Goal: Task Accomplishment & Management: Manage account settings

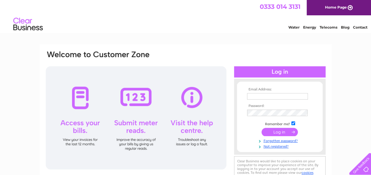
type input "[EMAIL_ADDRESS][DOMAIN_NAME]"
click at [276, 134] on input "submit" at bounding box center [280, 132] width 36 height 8
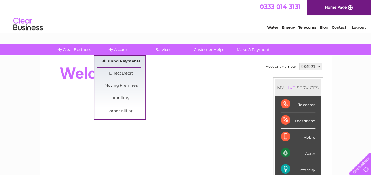
click at [114, 61] on link "Bills and Payments" at bounding box center [121, 62] width 49 height 12
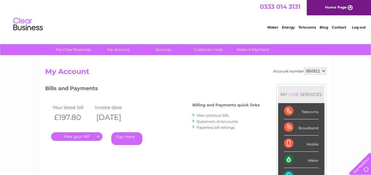
click at [346, 8] on link "Home Page" at bounding box center [339, 7] width 64 height 15
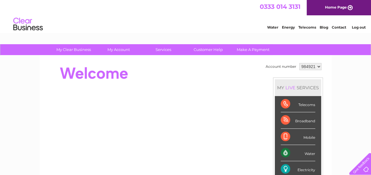
scroll to position [30, 0]
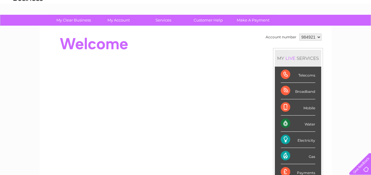
click at [313, 35] on select "984921" at bounding box center [310, 37] width 22 height 7
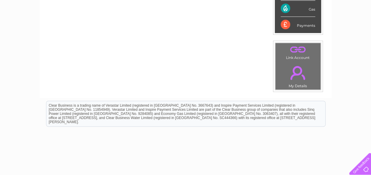
scroll to position [148, 0]
